Goal: Contribute content

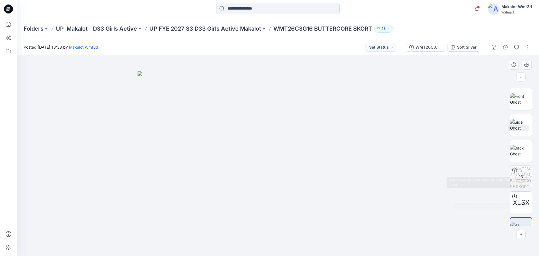
scroll to position [89, 0]
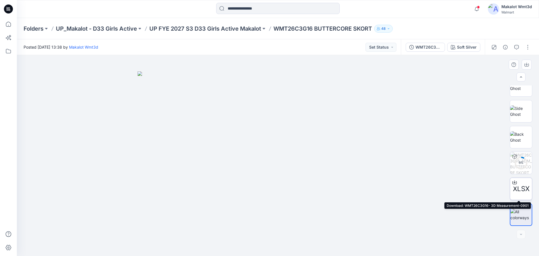
click at [513, 181] on icon at bounding box center [515, 182] width 4 height 4
click at [528, 48] on button "button" at bounding box center [528, 47] width 9 height 9
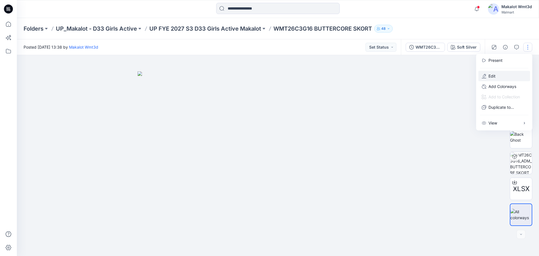
click at [493, 76] on p "Edit" at bounding box center [492, 76] width 7 height 6
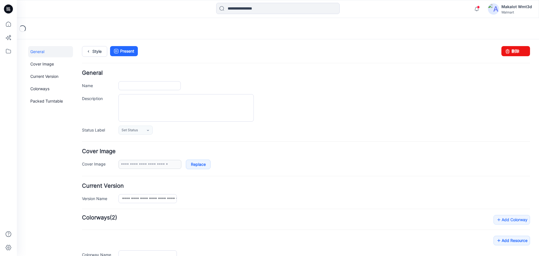
type input "**********"
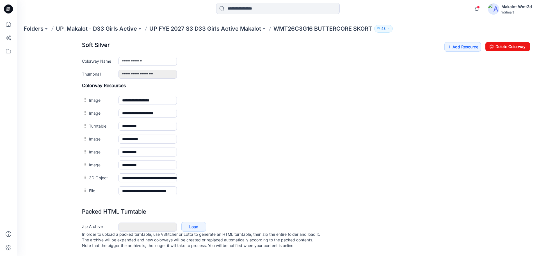
scroll to position [225, 0]
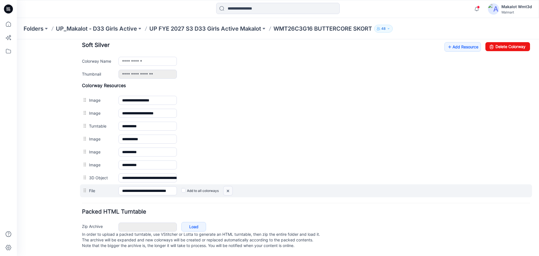
drag, startPoint x: 230, startPoint y: 188, endPoint x: 314, endPoint y: 60, distance: 153.4
click at [17, 39] on img at bounding box center [17, 39] width 0 height 0
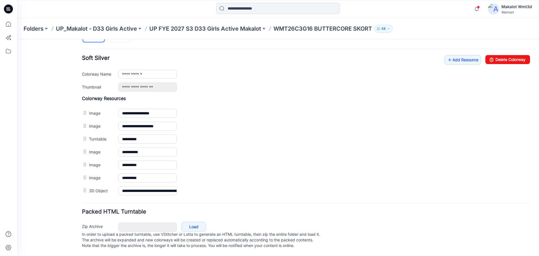
scroll to position [215, 0]
click at [454, 55] on link "Add Resource" at bounding box center [463, 60] width 37 height 10
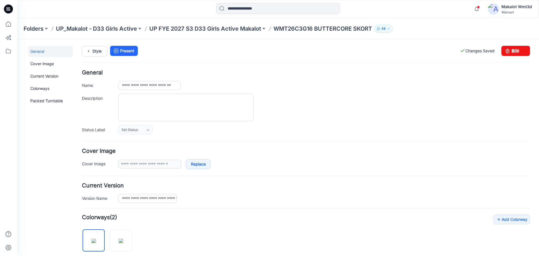
scroll to position [0, 0]
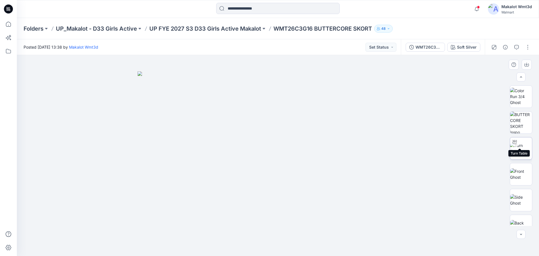
scroll to position [89, 0]
